Goal: Find specific page/section

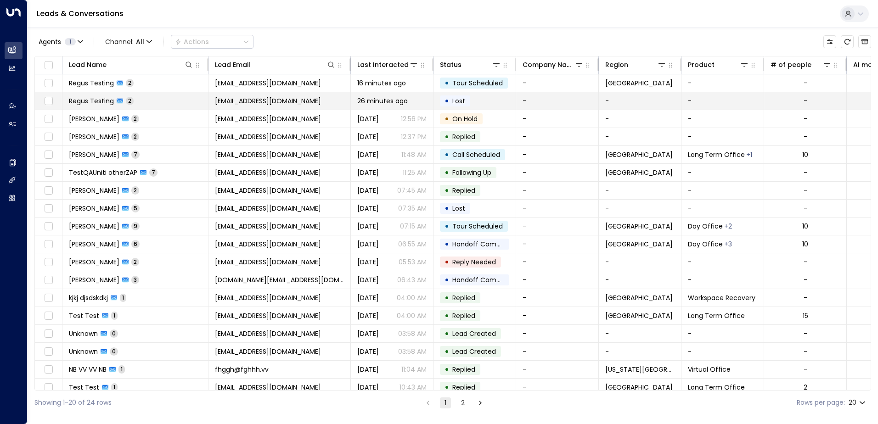
click at [297, 101] on span "[EMAIL_ADDRESS][DOMAIN_NAME]" at bounding box center [268, 100] width 106 height 9
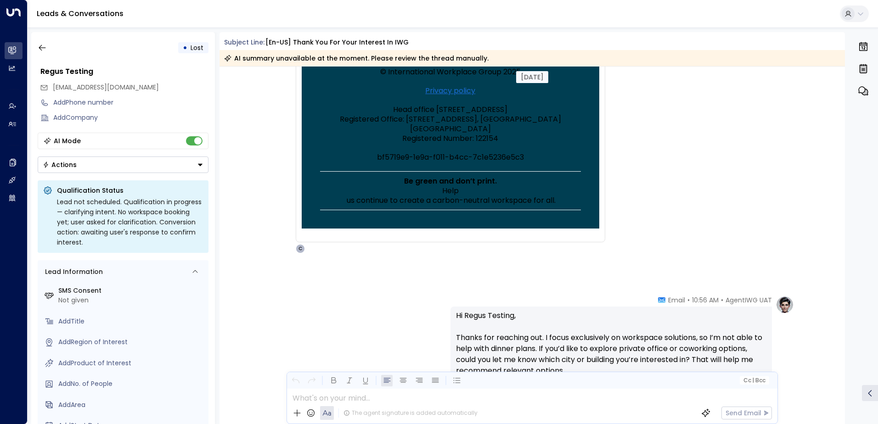
scroll to position [580, 0]
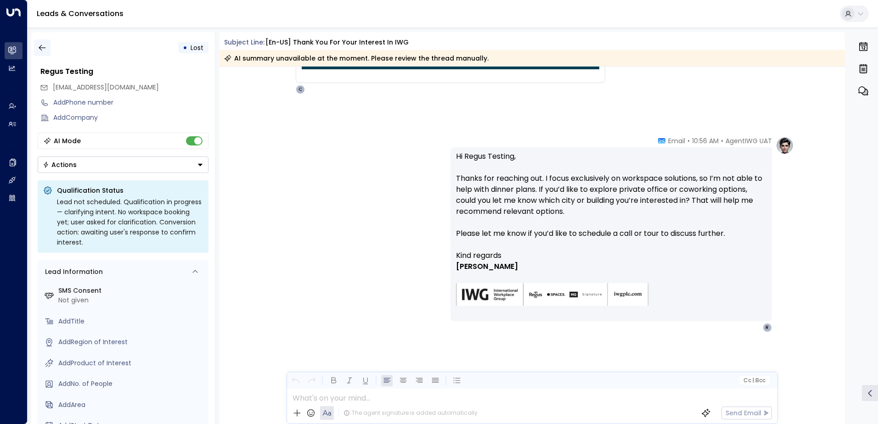
click at [45, 46] on icon "button" at bounding box center [42, 47] width 9 height 9
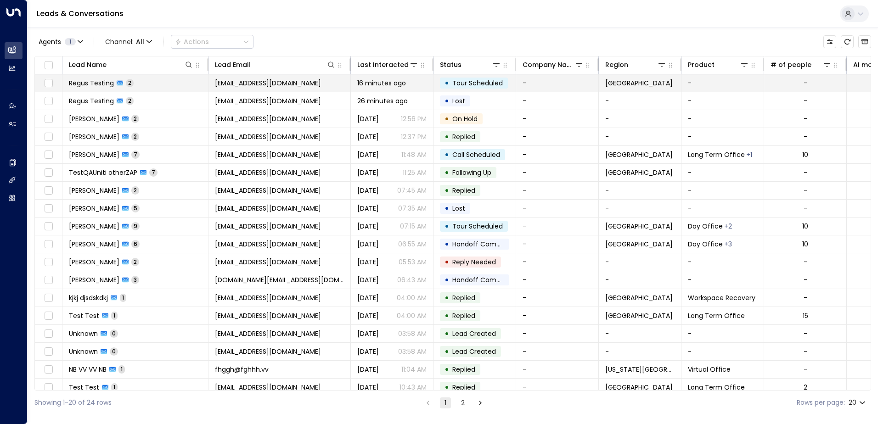
click at [473, 85] on span "Tour Scheduled" at bounding box center [477, 83] width 51 height 9
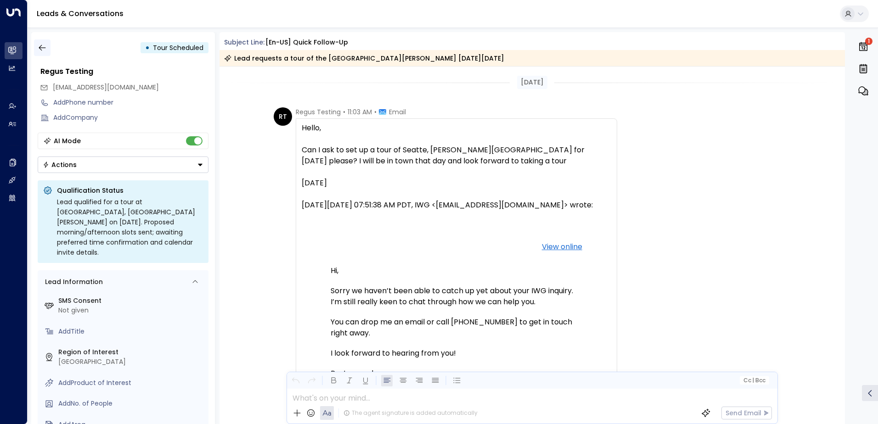
click at [39, 48] on icon "button" at bounding box center [42, 48] width 7 height 6
